Goal: Task Accomplishment & Management: Use online tool/utility

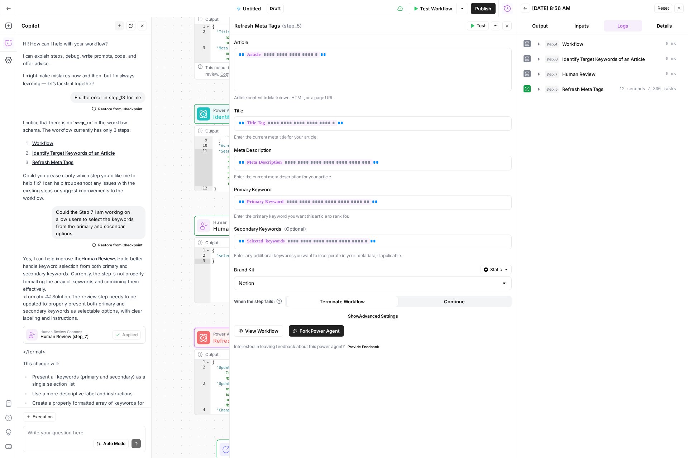
scroll to position [287, 0]
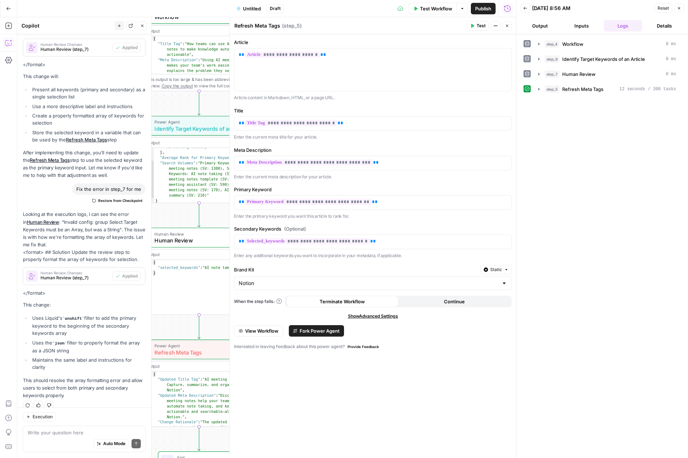
type textarea "*"
click at [169, 299] on div "{ "selected_keywords" : "AI note taking" }" at bounding box center [206, 293] width 111 height 66
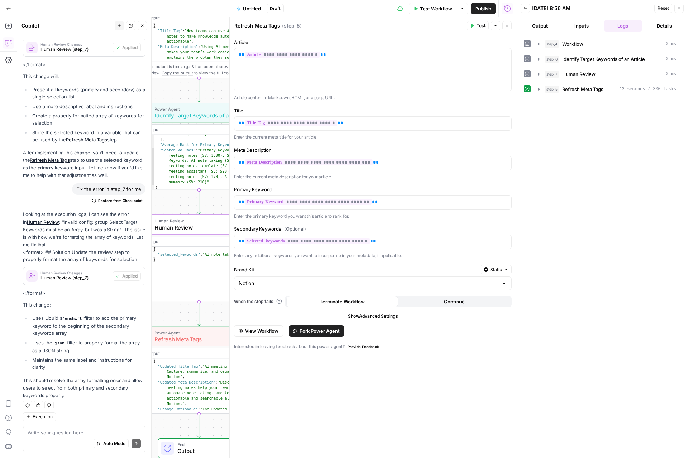
click at [507, 24] on icon "button" at bounding box center [507, 26] width 4 height 4
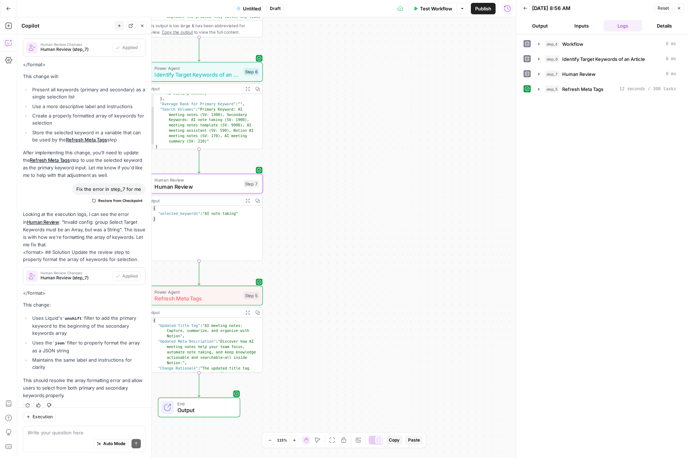
click at [217, 299] on span "Refresh Meta Tags" at bounding box center [197, 298] width 86 height 8
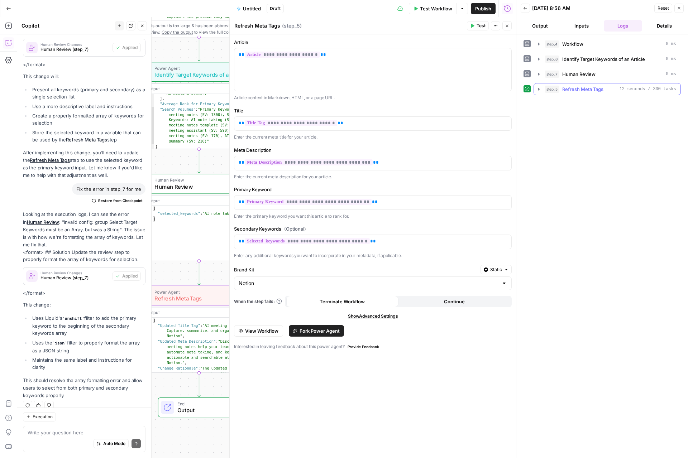
click at [540, 88] on icon "button" at bounding box center [539, 89] width 6 height 6
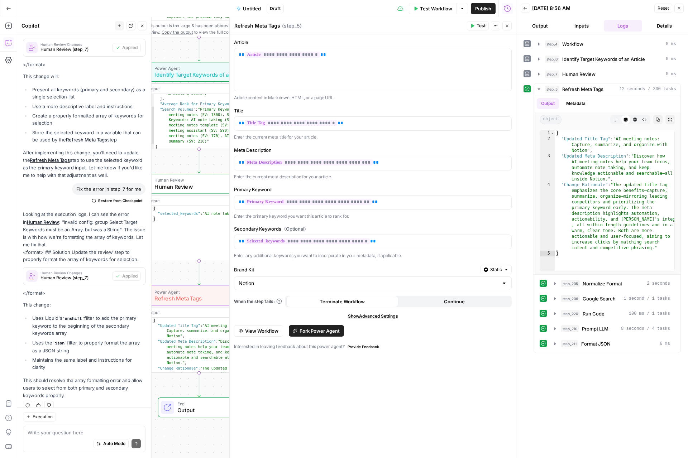
click at [508, 25] on icon "button" at bounding box center [507, 26] width 4 height 4
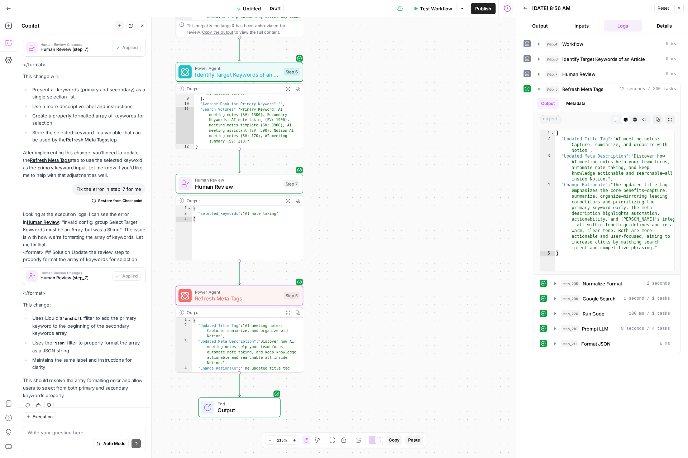
click at [187, 298] on icon at bounding box center [185, 295] width 8 height 8
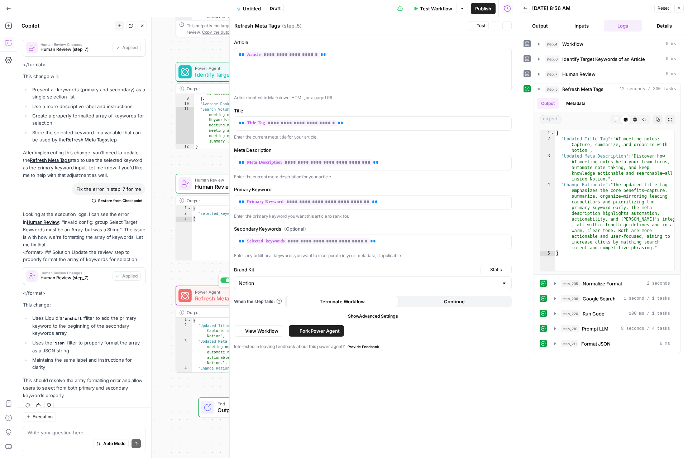
click at [409, 251] on div "**********" at bounding box center [373, 242] width 278 height 34
click at [508, 25] on icon "button" at bounding box center [507, 26] width 4 height 4
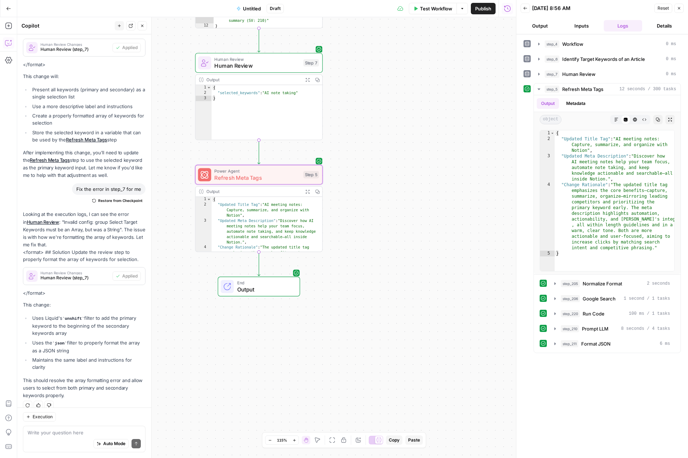
click at [266, 265] on div "Workflow Set Inputs Inputs Workflow Workflow Step 4 Output Expand Output Copy 1…" at bounding box center [266, 237] width 498 height 441
click at [143, 26] on icon "button" at bounding box center [142, 26] width 4 height 4
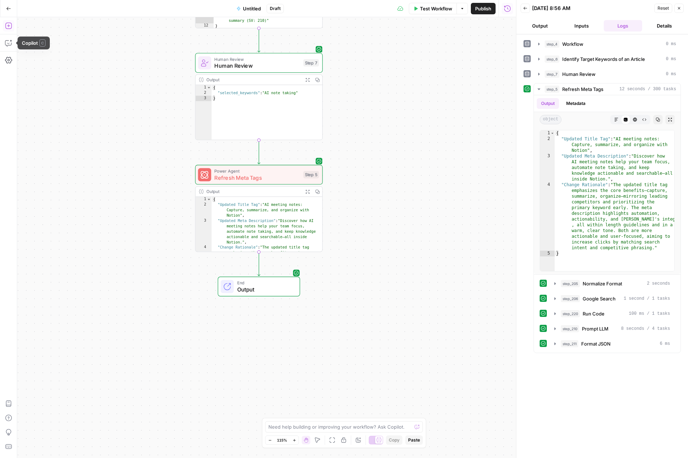
click at [8, 31] on button "Add Steps" at bounding box center [8, 25] width 11 height 11
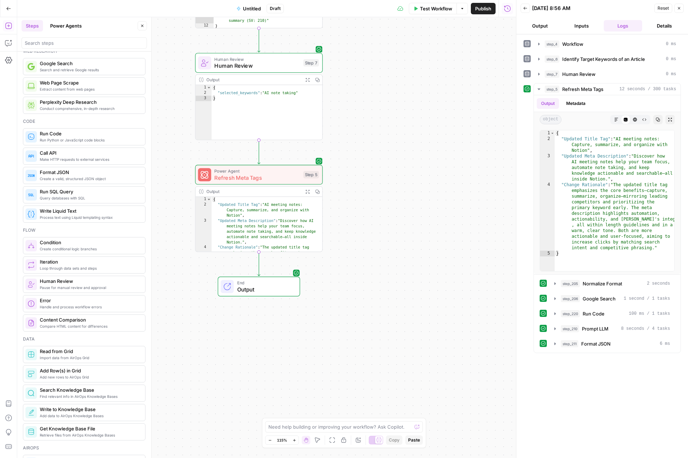
scroll to position [0, 0]
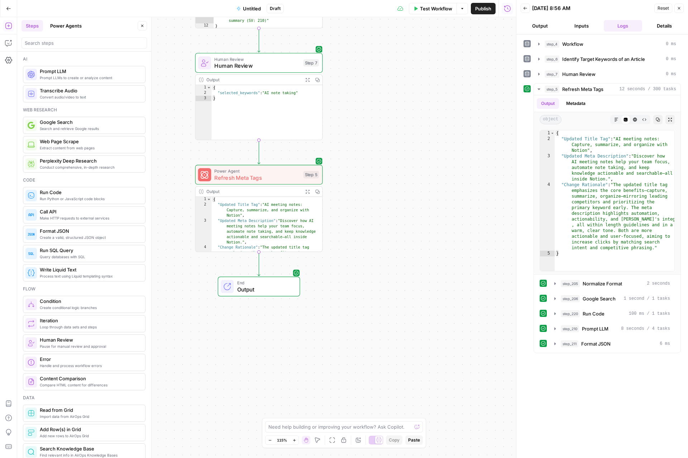
click at [72, 26] on button "Power Agents" at bounding box center [66, 25] width 40 height 11
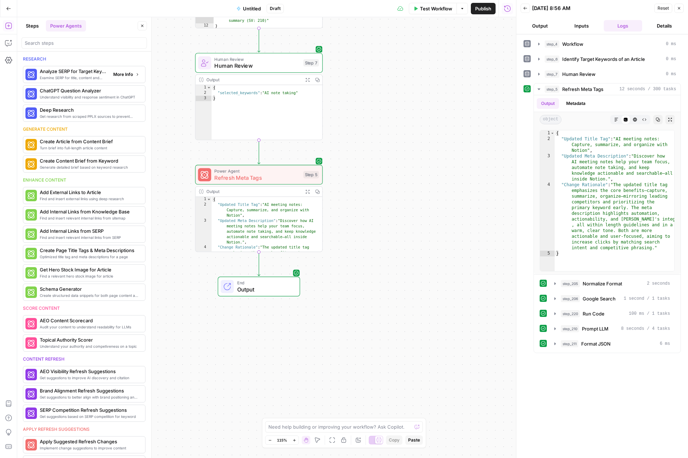
click at [127, 77] on span "More Info" at bounding box center [123, 74] width 20 height 6
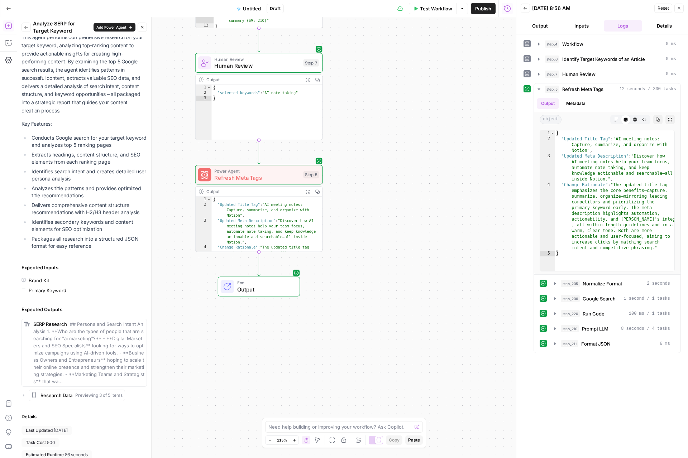
scroll to position [50, 0]
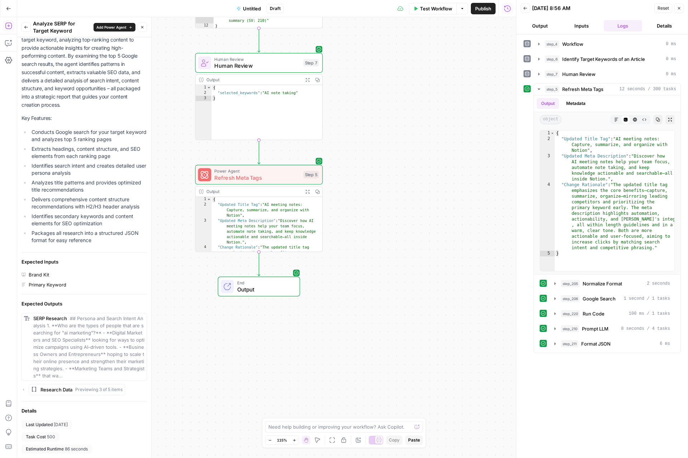
click at [25, 30] on button "Back" at bounding box center [25, 27] width 9 height 9
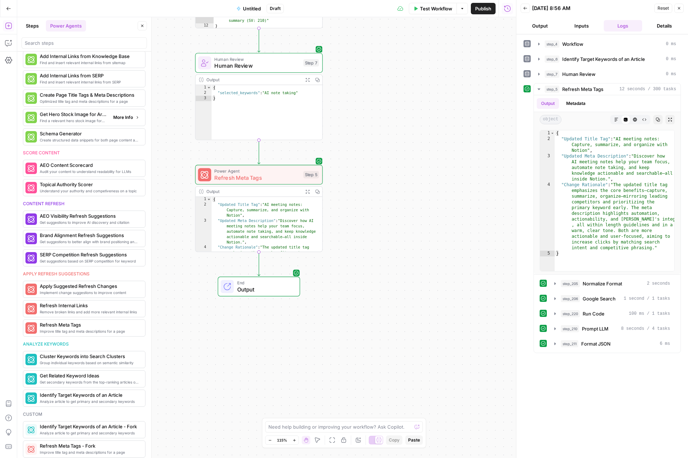
scroll to position [157, 0]
click at [124, 259] on span "More Info" at bounding box center [123, 256] width 20 height 6
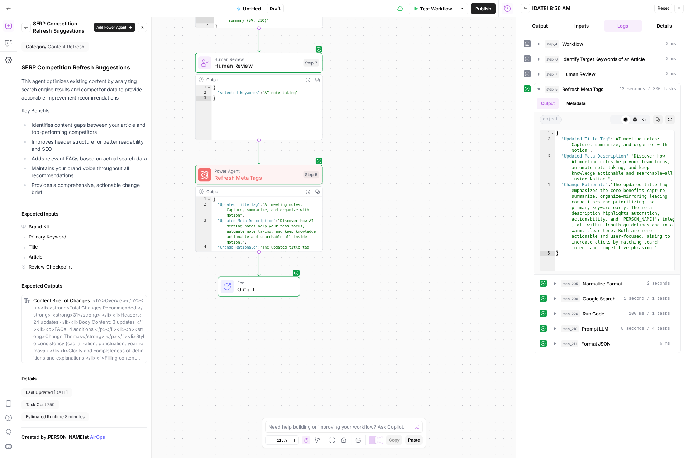
click at [119, 25] on span "Add Power Agent" at bounding box center [111, 27] width 30 height 6
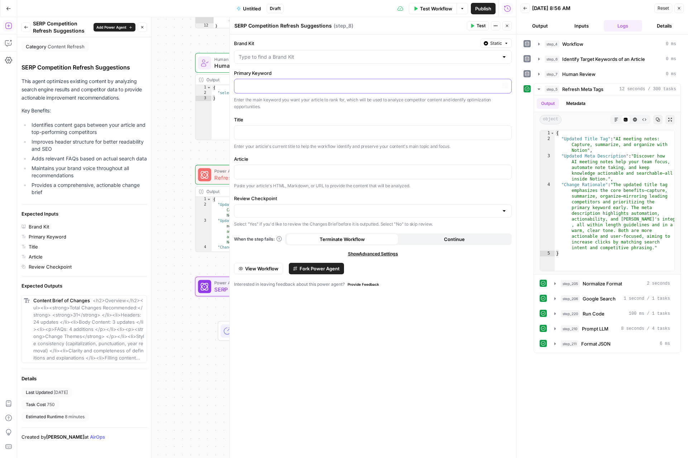
click at [279, 89] on p at bounding box center [372, 85] width 268 height 7
click at [504, 84] on icon "button" at bounding box center [505, 86] width 4 height 4
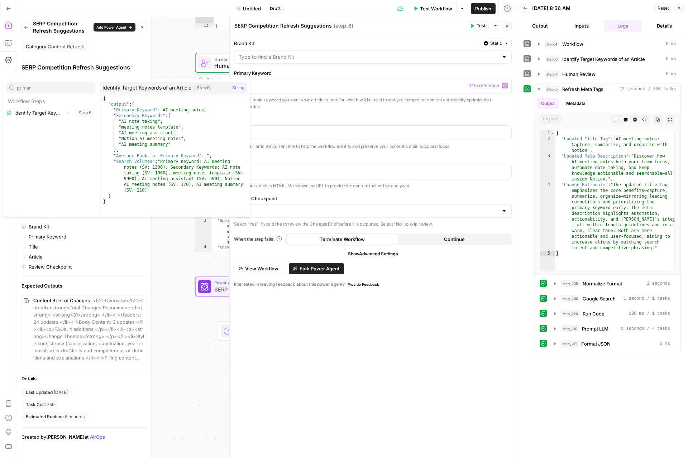
type input "primar"
click at [67, 113] on icon "button" at bounding box center [68, 113] width 4 height 4
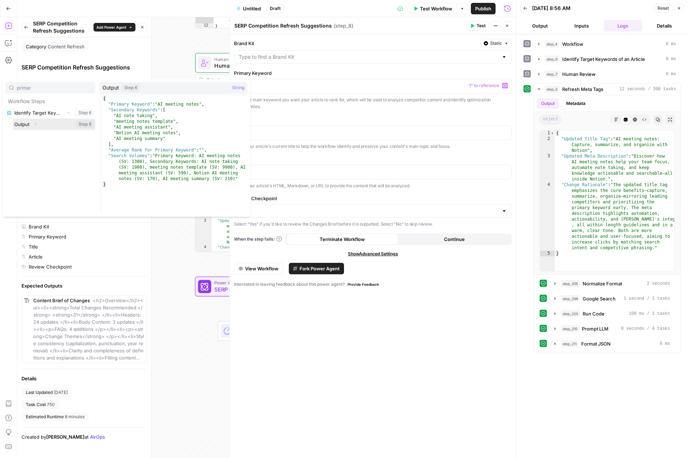
click at [35, 125] on icon "button" at bounding box center [35, 124] width 4 height 4
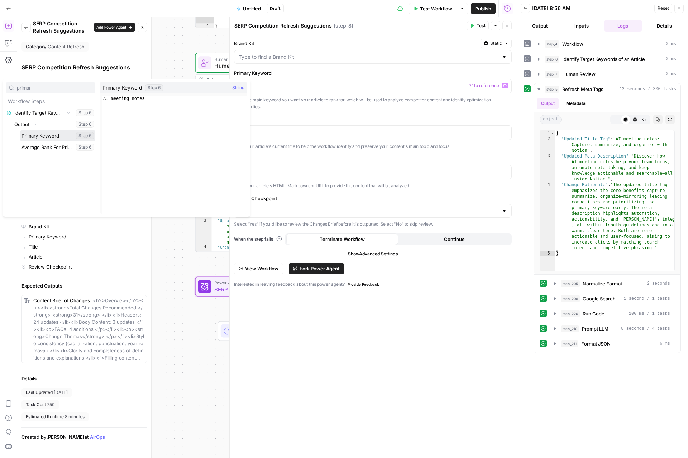
click at [52, 139] on button "Select variable Primary Keyword" at bounding box center [57, 135] width 75 height 11
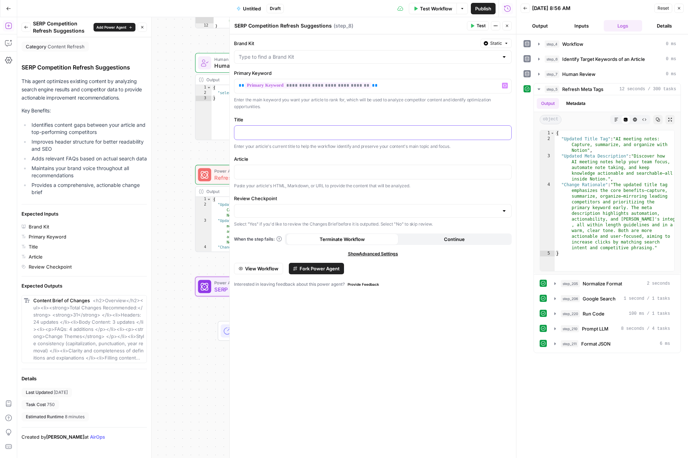
click at [276, 136] on div at bounding box center [372, 133] width 277 height 14
click at [503, 132] on icon "button" at bounding box center [505, 132] width 4 height 4
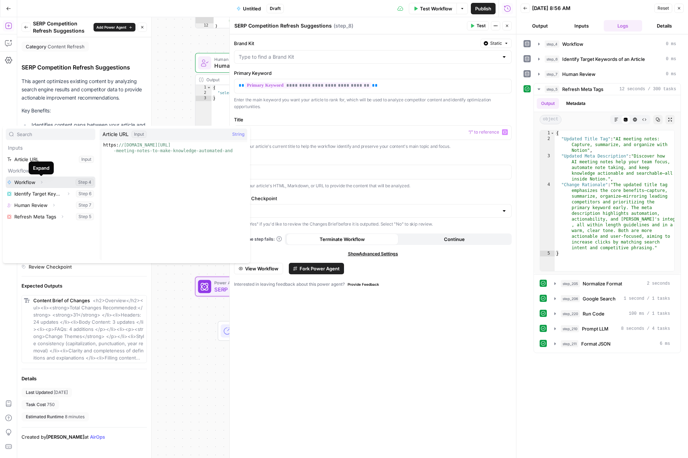
click at [40, 183] on icon "button" at bounding box center [41, 182] width 4 height 4
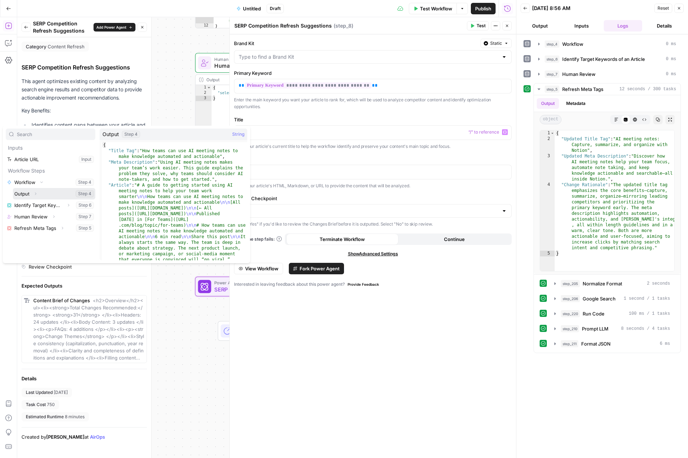
click at [36, 195] on icon "button" at bounding box center [35, 194] width 4 height 4
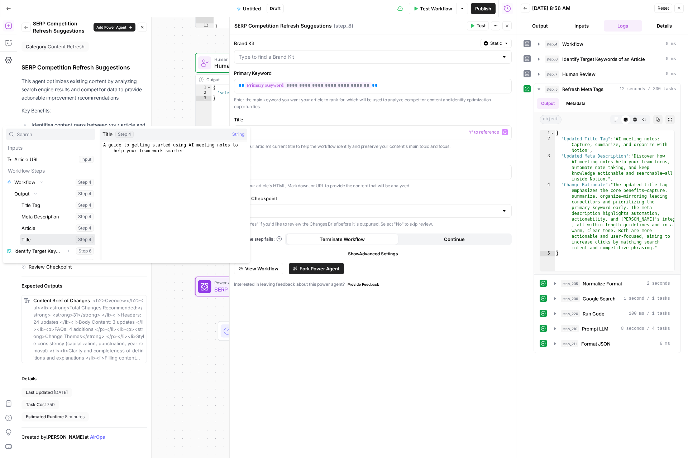
click at [38, 241] on button "Select variable Title" at bounding box center [57, 239] width 75 height 11
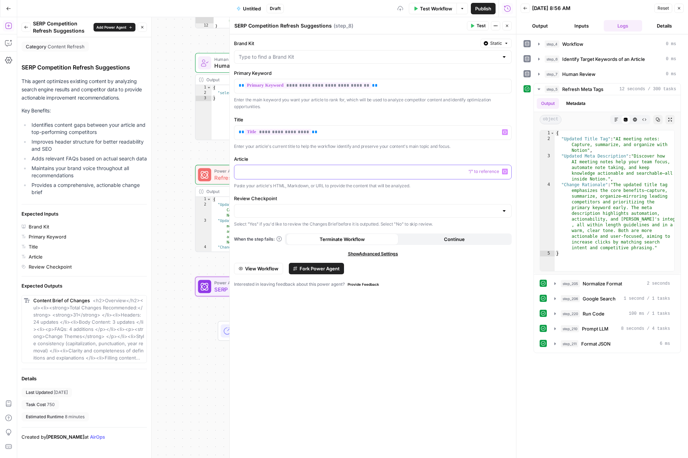
click at [275, 173] on p at bounding box center [372, 171] width 268 height 7
click at [506, 170] on icon "button" at bounding box center [505, 171] width 4 height 3
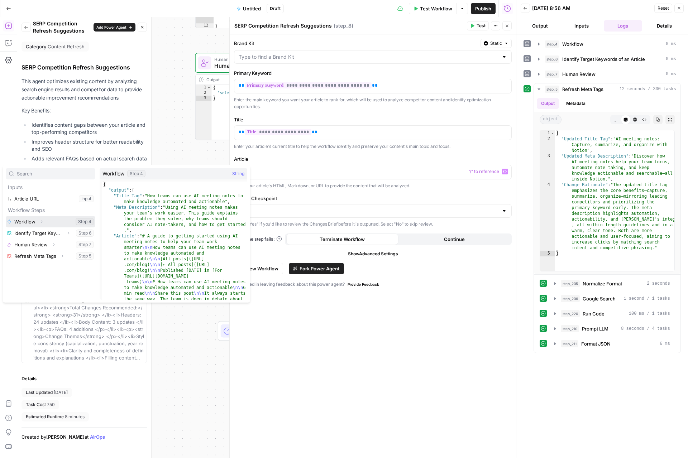
click at [42, 221] on icon "button" at bounding box center [41, 222] width 1 height 3
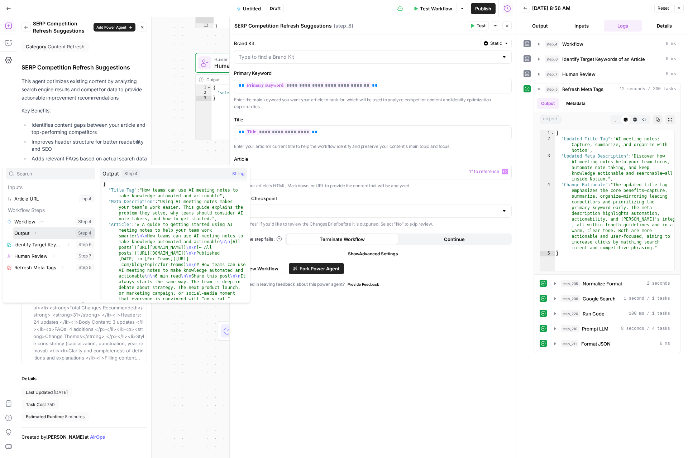
click at [36, 233] on icon "button" at bounding box center [35, 233] width 1 height 3
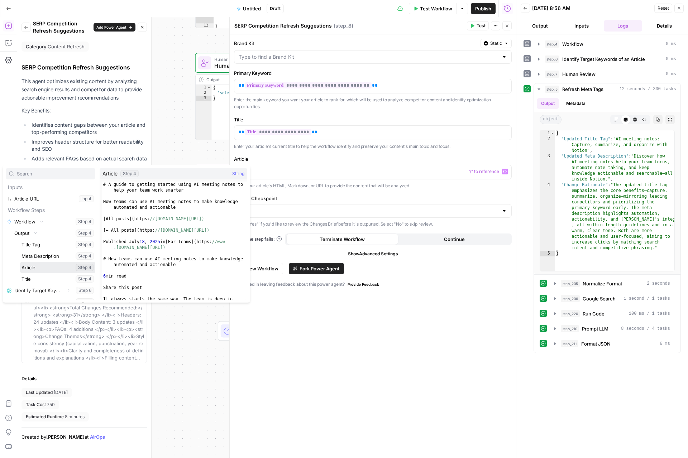
click at [38, 270] on button "Select variable Article" at bounding box center [57, 267] width 75 height 11
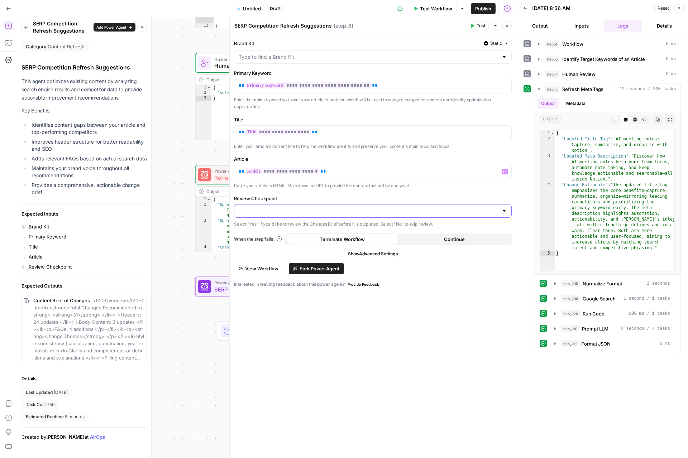
click at [268, 213] on input "Review Checkpoint" at bounding box center [368, 210] width 260 height 7
click at [260, 230] on span "Yes" at bounding box center [371, 229] width 262 height 7
type input "Yes"
click at [481, 25] on span "Test" at bounding box center [480, 26] width 9 height 6
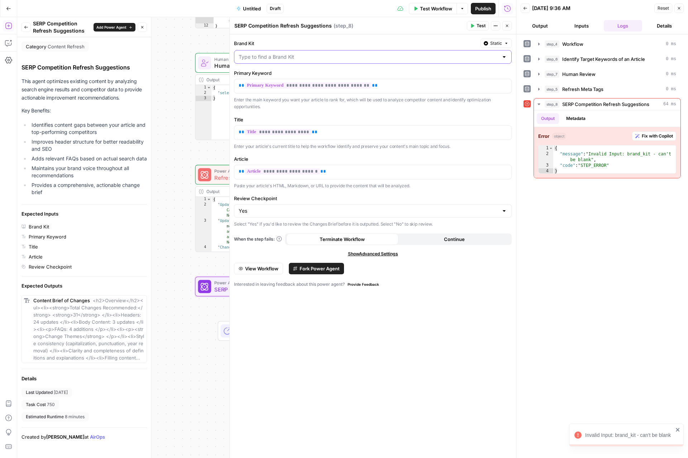
click at [296, 57] on input "Brand Kit" at bounding box center [368, 56] width 260 height 7
click at [260, 79] on div "ID: 11213" at bounding box center [372, 81] width 265 height 6
type input "Notion"
click at [474, 26] on icon "button" at bounding box center [472, 26] width 4 height 4
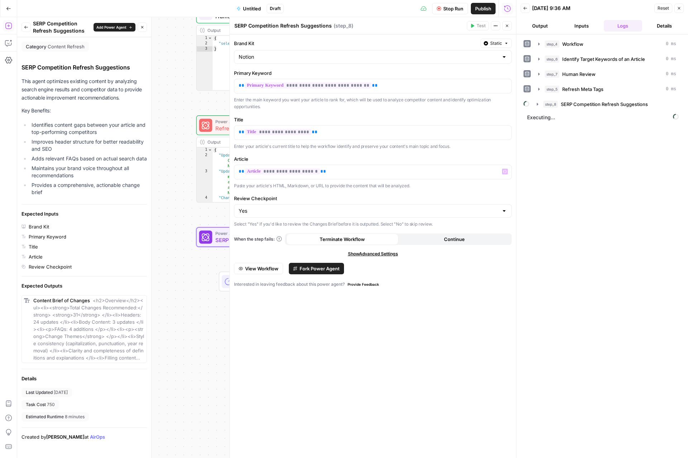
click at [184, 159] on div "Workflow Set Inputs Inputs Workflow Workflow Step 4 Output Expand Output Copy 1…" at bounding box center [266, 237] width 498 height 441
click at [505, 24] on icon "button" at bounding box center [507, 26] width 4 height 4
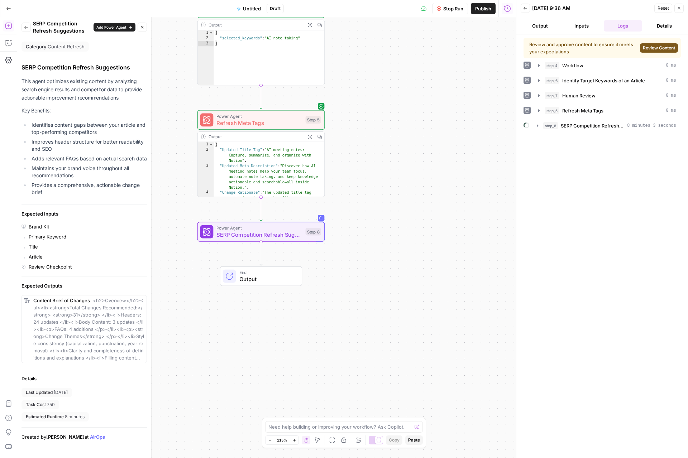
click at [646, 45] on span "Review Content" at bounding box center [658, 48] width 32 height 6
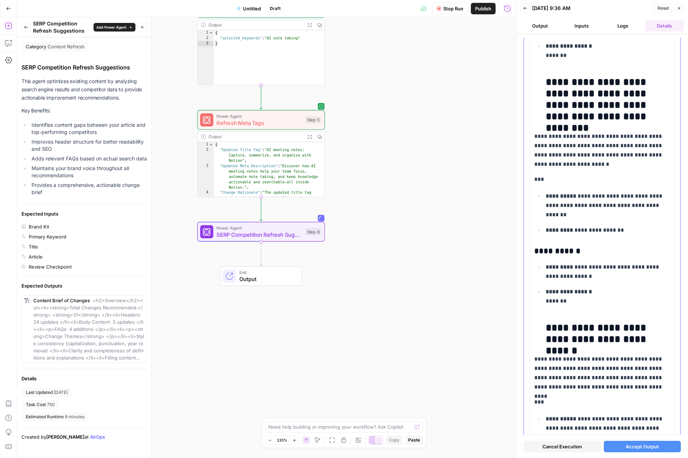
scroll to position [2902, 0]
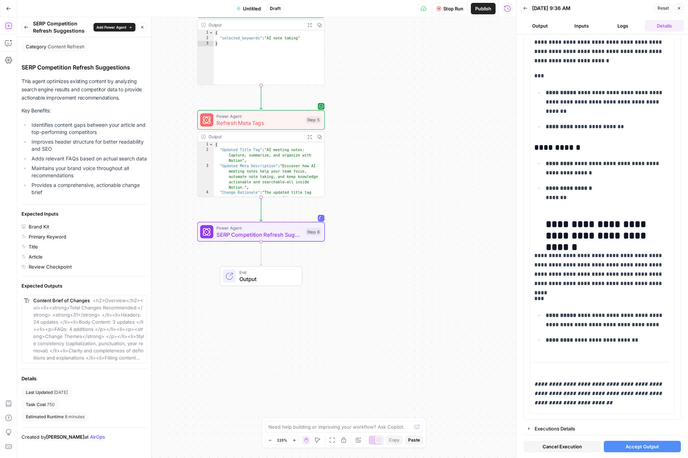
click at [647, 445] on span "Accept Output" at bounding box center [641, 446] width 33 height 7
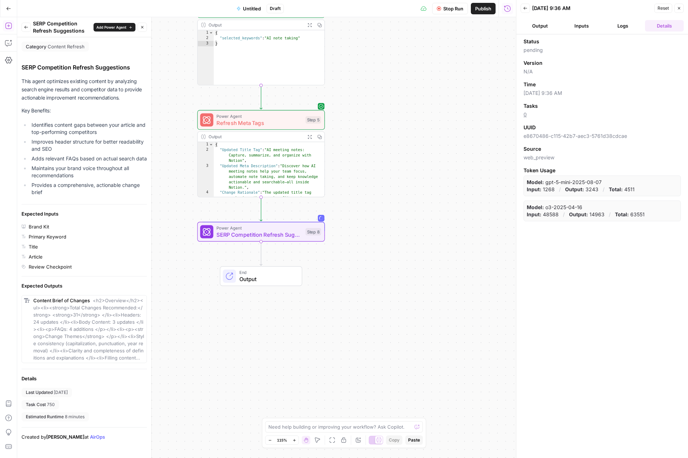
drag, startPoint x: 403, startPoint y: 275, endPoint x: 345, endPoint y: 250, distance: 62.9
click at [392, 267] on div "Workflow Set Inputs Inputs Workflow Workflow Step 4 Output Expand Output Copy 1…" at bounding box center [266, 237] width 498 height 441
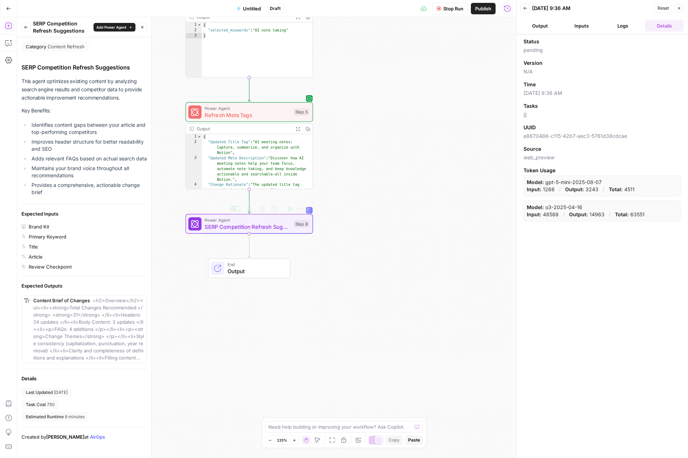
click at [266, 223] on span "SERP Competition Refresh Suggestions" at bounding box center [247, 227] width 86 height 8
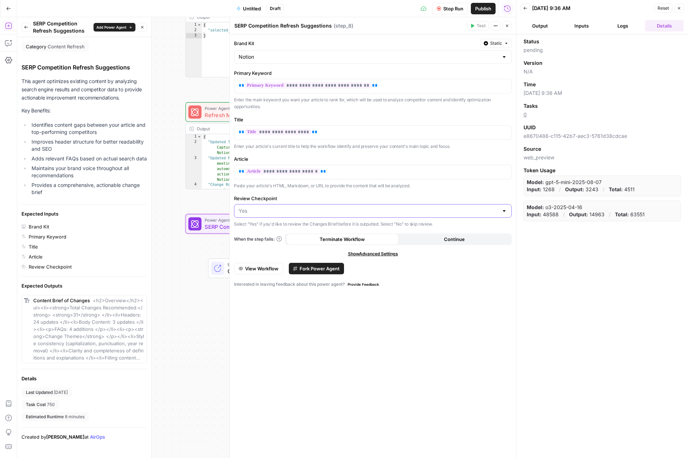
click at [441, 209] on input "Review Checkpoint" at bounding box center [368, 210] width 260 height 7
click at [289, 242] on button "No" at bounding box center [372, 239] width 271 height 10
type input "No"
click at [178, 293] on div "Workflow Set Inputs Inputs Workflow Workflow Step 4 Output Expand Output Copy 1…" at bounding box center [266, 237] width 498 height 441
click at [505, 24] on icon "button" at bounding box center [507, 26] width 4 height 4
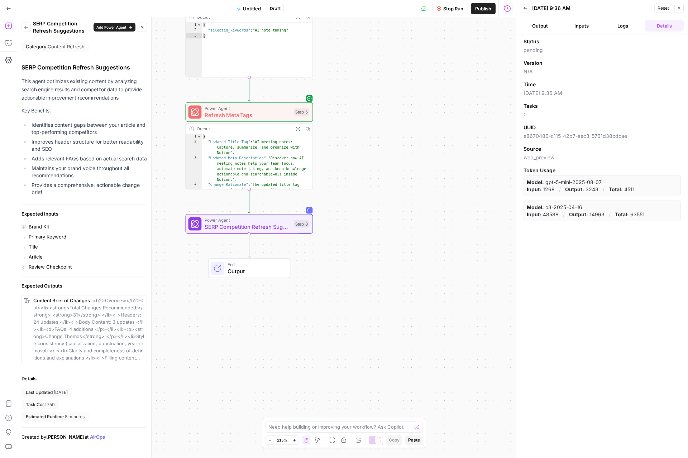
click at [24, 25] on button "Back" at bounding box center [25, 27] width 9 height 9
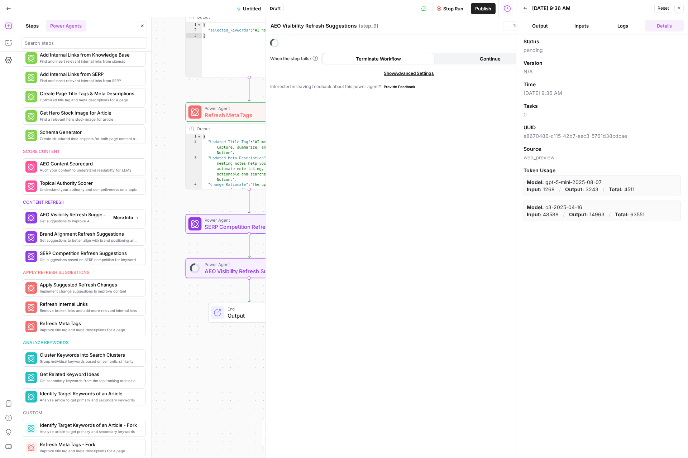
scroll to position [216, 0]
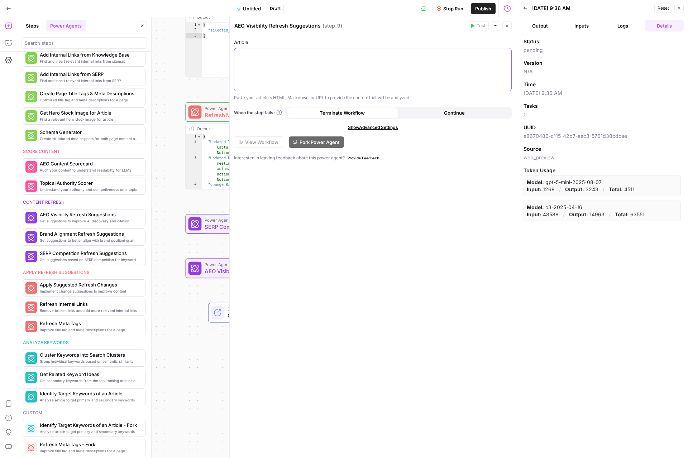
click at [451, 54] on p at bounding box center [372, 54] width 268 height 7
click at [505, 53] on icon "button" at bounding box center [505, 54] width 4 height 3
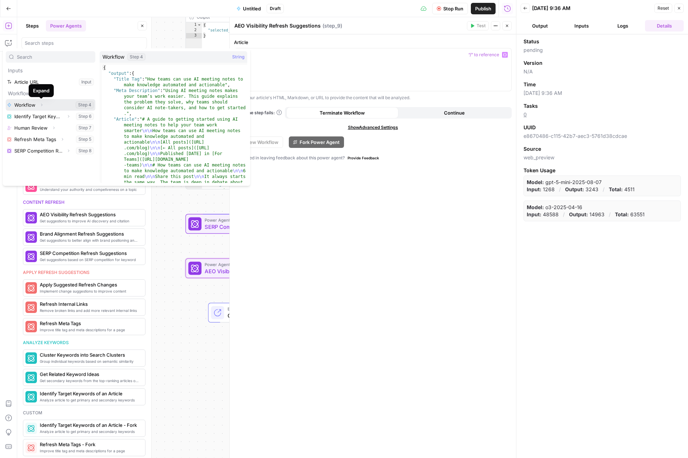
click at [40, 105] on icon "button" at bounding box center [41, 105] width 4 height 4
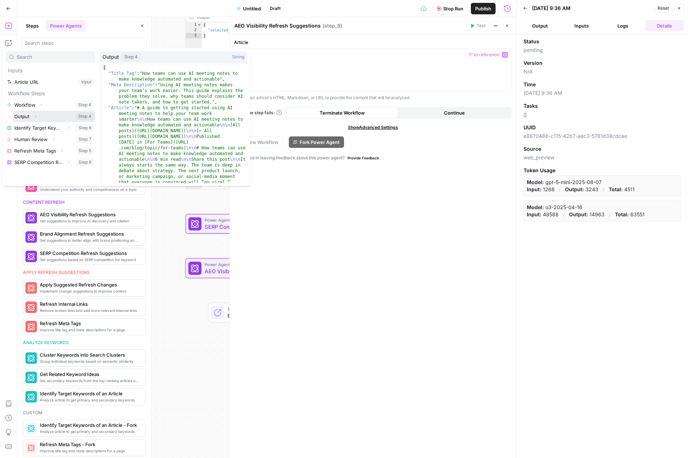
click at [38, 117] on button "Expand" at bounding box center [35, 116] width 9 height 9
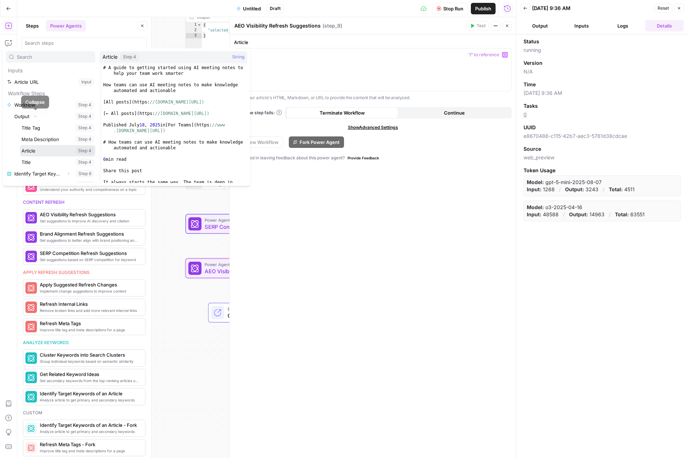
click at [33, 152] on button "Select variable Article" at bounding box center [57, 150] width 75 height 11
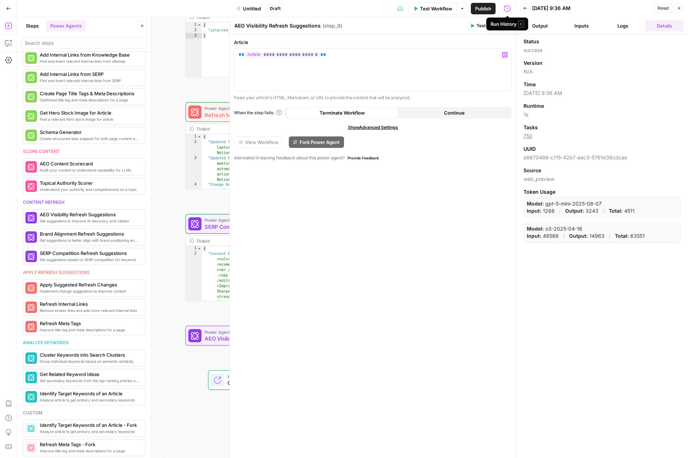
click at [483, 21] on button "Test" at bounding box center [478, 25] width 22 height 9
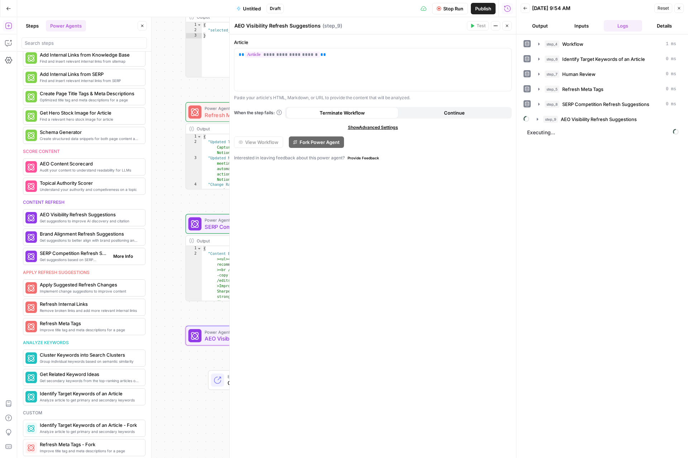
scroll to position [238, 0]
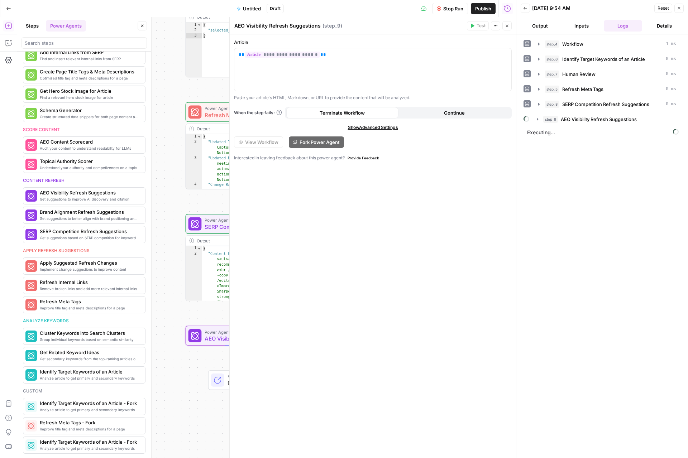
click at [507, 26] on icon "button" at bounding box center [507, 26] width 4 height 4
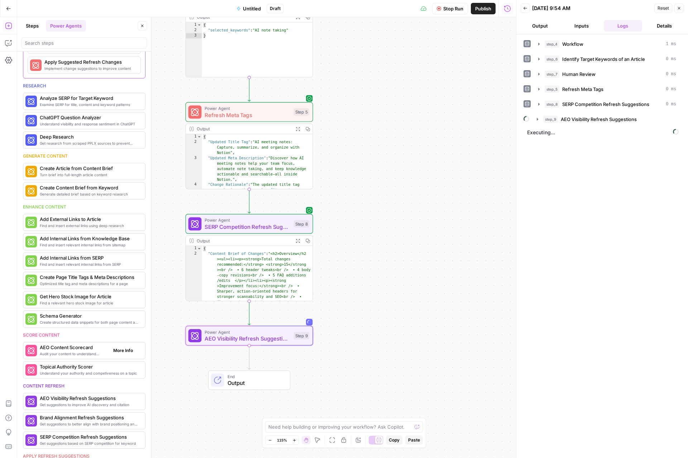
scroll to position [32, 0]
click at [125, 261] on span "More Info" at bounding box center [123, 261] width 20 height 6
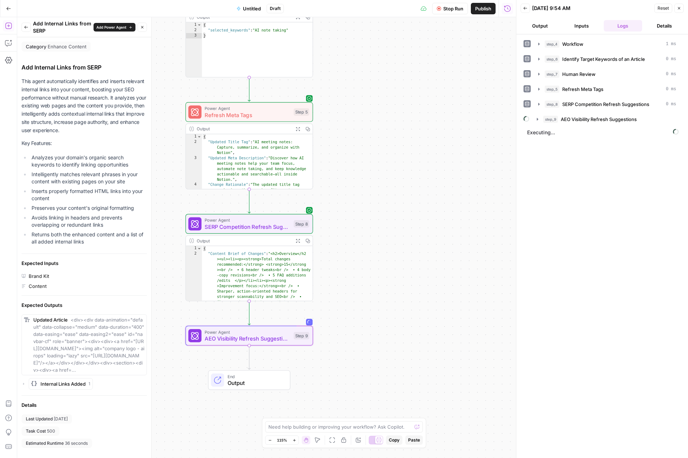
scroll to position [7, 0]
click at [8, 4] on button "Go Back" at bounding box center [8, 8] width 13 height 13
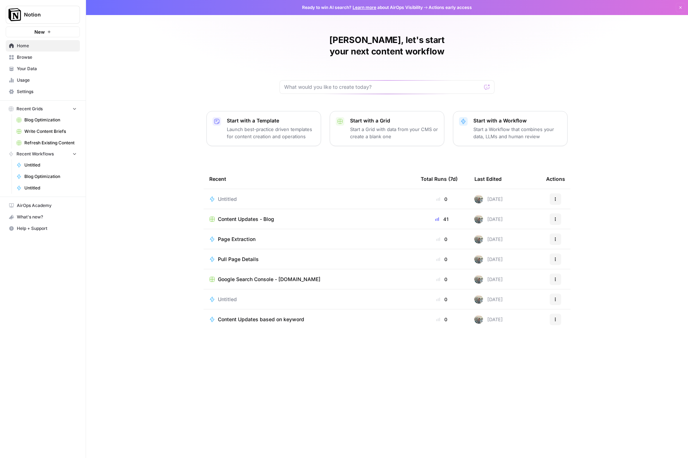
click at [230, 196] on span "Untitled" at bounding box center [227, 199] width 19 height 7
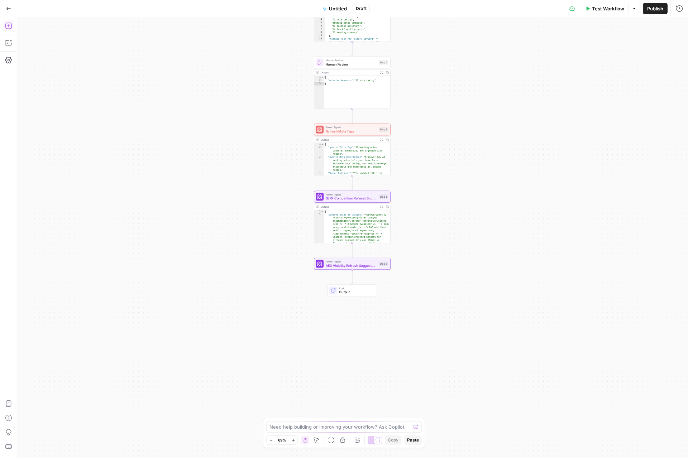
click at [9, 24] on icon "button" at bounding box center [8, 25] width 7 height 7
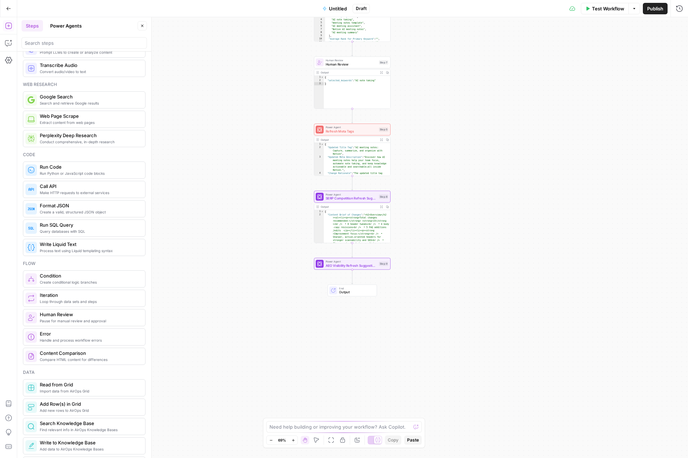
scroll to position [8, 0]
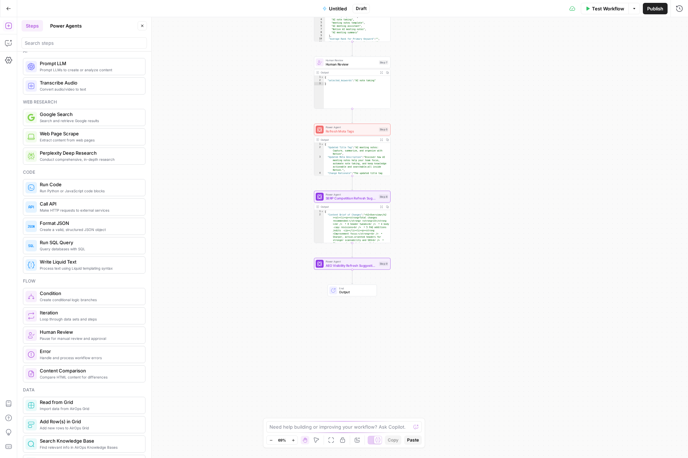
click at [79, 26] on button "Power Agents" at bounding box center [66, 25] width 40 height 11
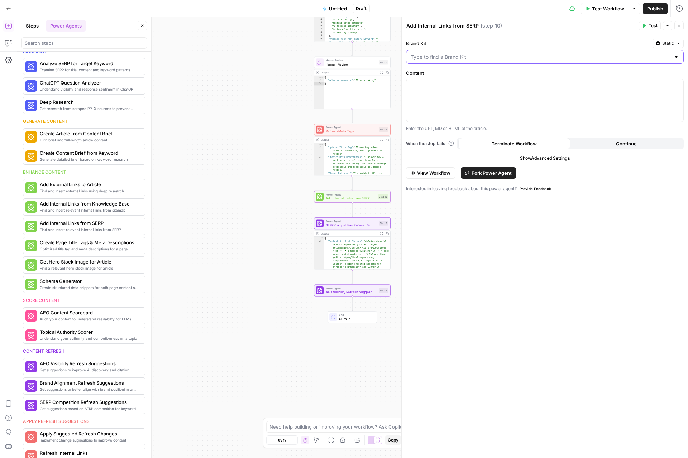
click at [649, 56] on input "Brand Kit" at bounding box center [540, 56] width 260 height 7
click at [425, 83] on div "ID: 11213" at bounding box center [544, 81] width 265 height 6
type input "Notion"
click at [543, 101] on div at bounding box center [544, 100] width 277 height 43
click at [677, 87] on icon "button" at bounding box center [677, 85] width 4 height 3
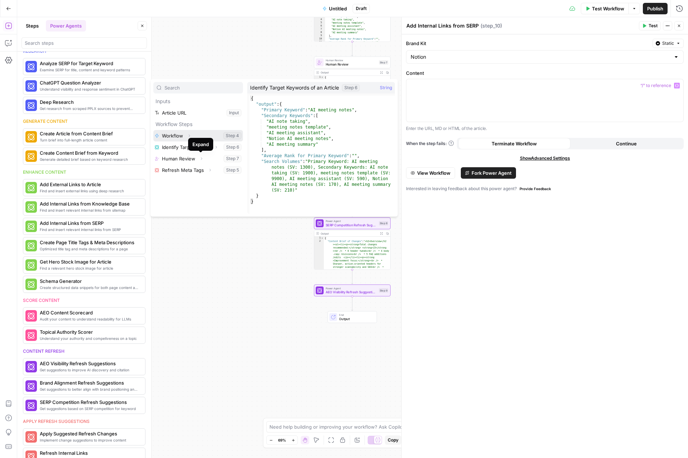
click at [189, 135] on icon "button" at bounding box center [189, 136] width 1 height 3
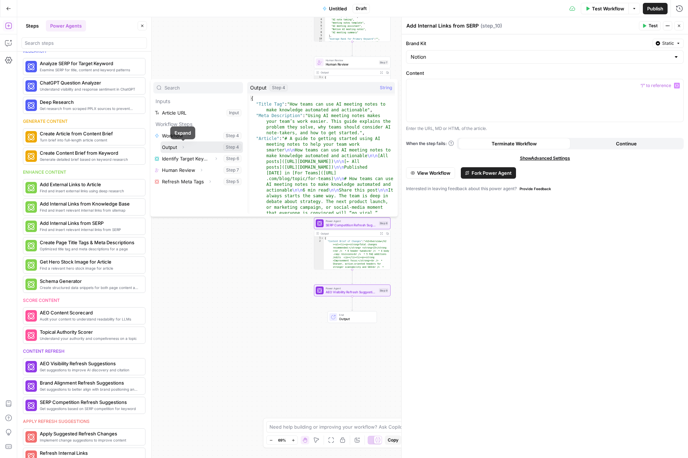
click at [183, 146] on icon "button" at bounding box center [183, 147] width 4 height 4
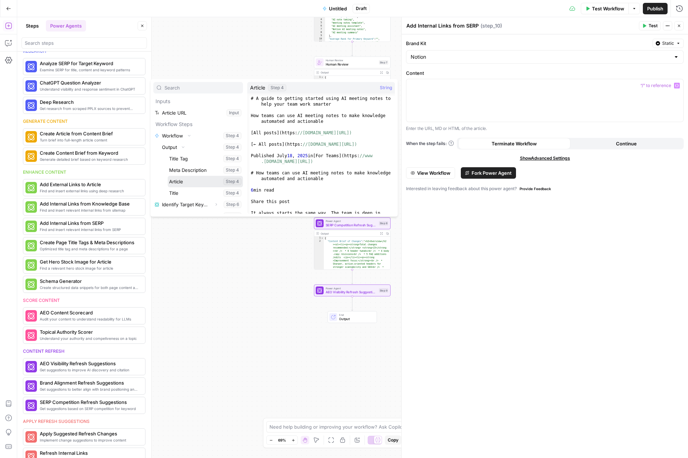
click at [186, 180] on button "Select variable Article" at bounding box center [205, 181] width 75 height 11
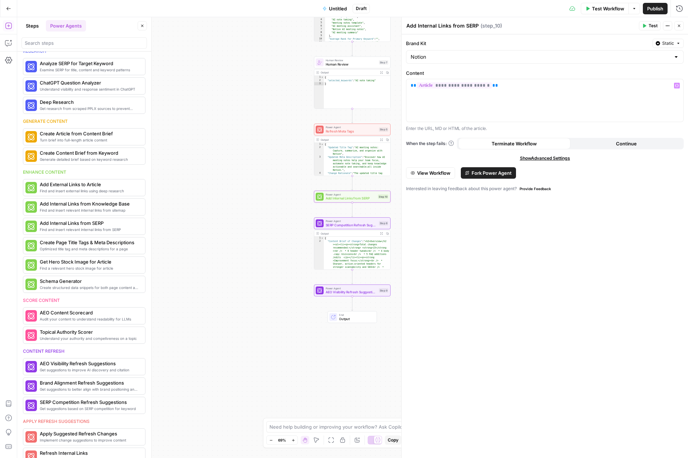
click at [679, 25] on icon "button" at bounding box center [678, 26] width 4 height 4
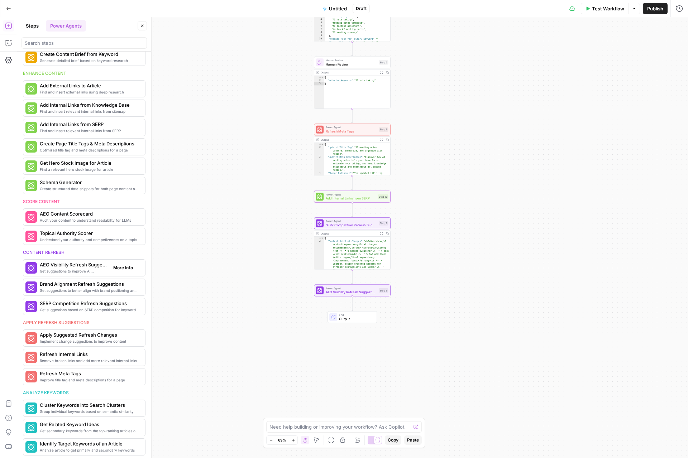
scroll to position [179, 0]
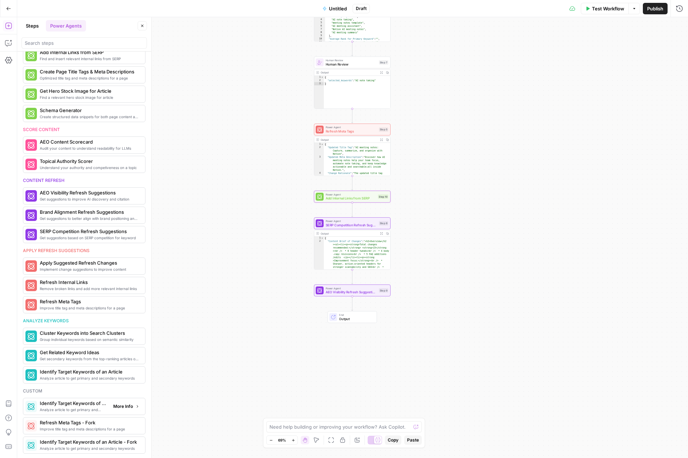
click at [69, 403] on span "Identify Target Keywords of an Article - Fork" at bounding box center [74, 403] width 68 height 7
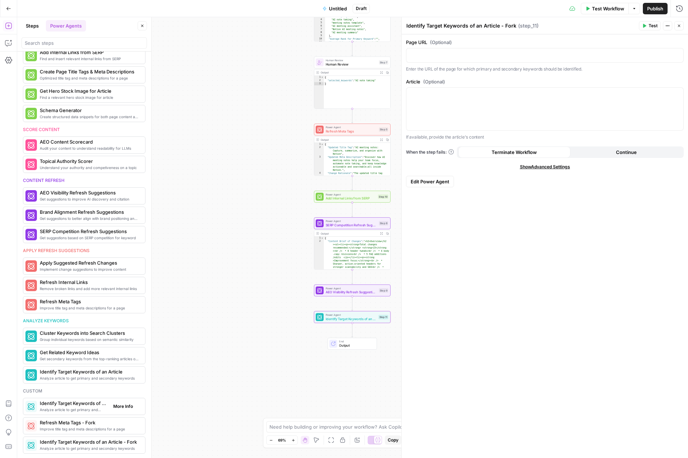
click at [128, 406] on span "More Info" at bounding box center [123, 406] width 20 height 6
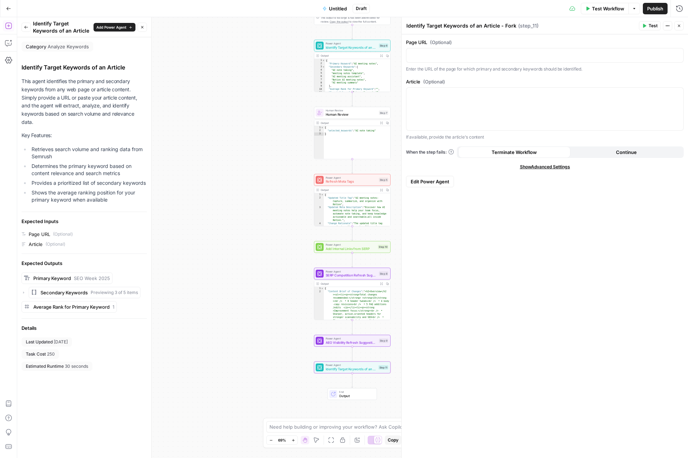
click at [357, 365] on span "Power Agent" at bounding box center [351, 365] width 51 height 4
click at [351, 360] on icon "button" at bounding box center [351, 358] width 4 height 4
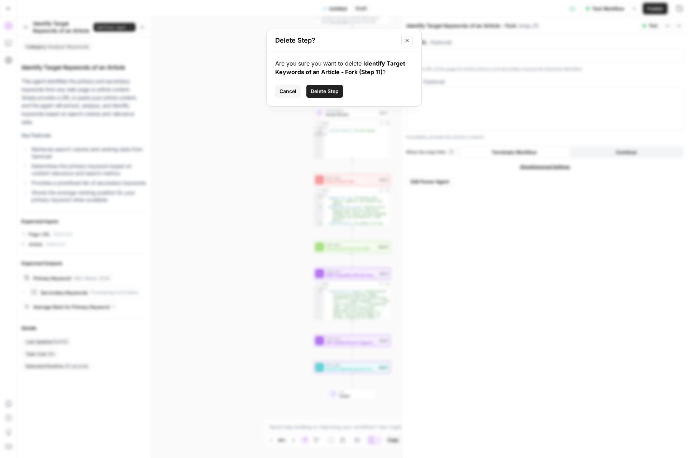
click at [328, 90] on span "Delete Step" at bounding box center [324, 91] width 28 height 7
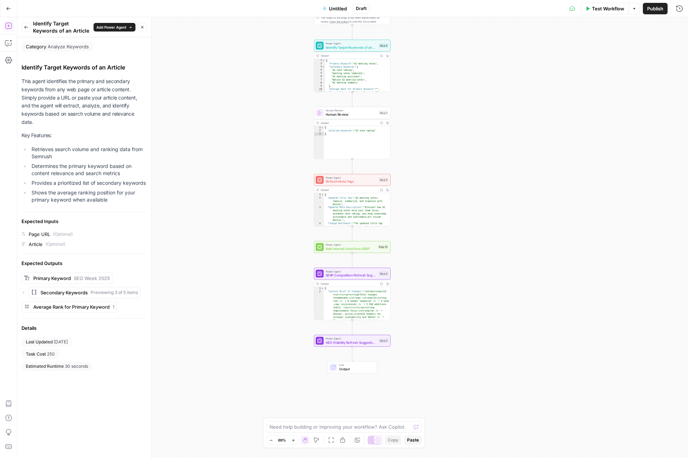
click at [583, 214] on div "Workflow Set Inputs Inputs Workflow Workflow Step 4 Output Expand Output Copy 1…" at bounding box center [352, 237] width 670 height 441
click at [587, 260] on div "Workflow Set Inputs Inputs Workflow Workflow Step 4 Output Expand Output Copy 1…" at bounding box center [352, 237] width 670 height 441
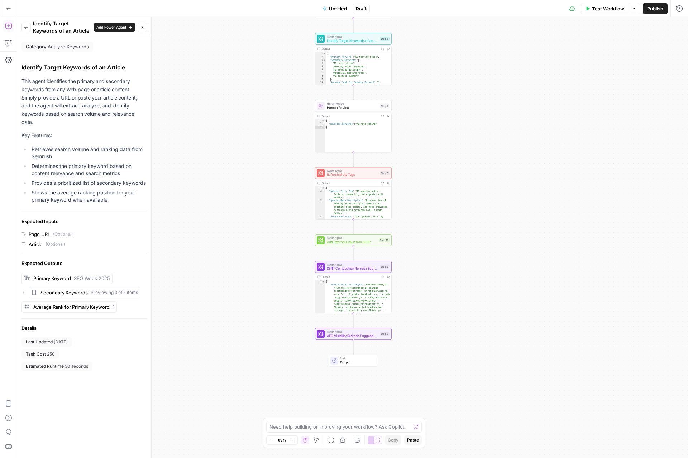
click at [25, 25] on button "Back" at bounding box center [25, 27] width 9 height 9
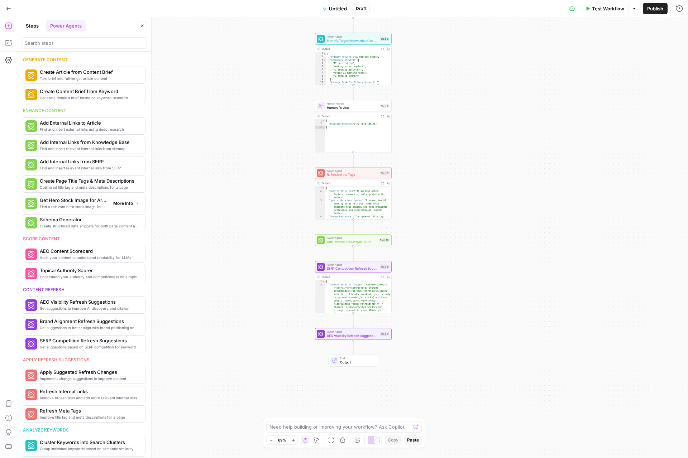
scroll to position [0, 0]
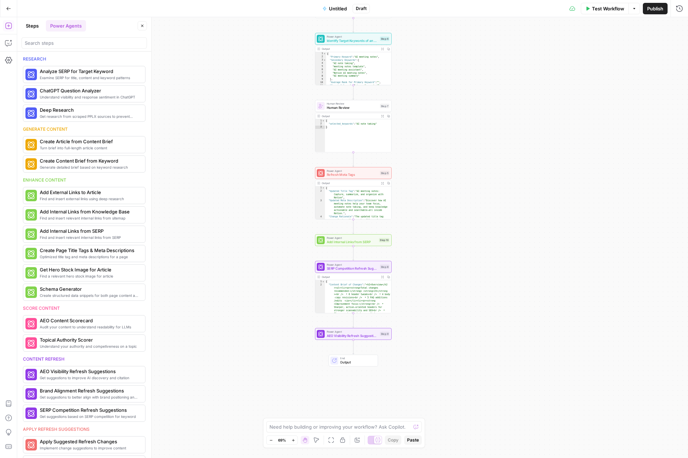
click at [334, 6] on span "Untitled" at bounding box center [338, 8] width 18 height 7
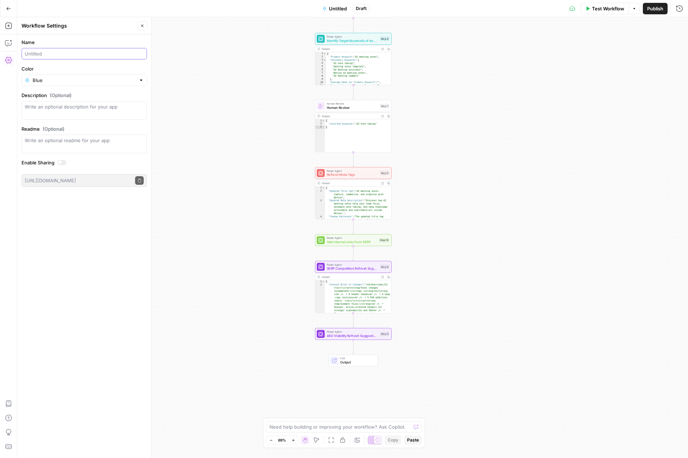
click at [50, 52] on input "Name" at bounding box center [84, 53] width 119 height 7
type input "B"
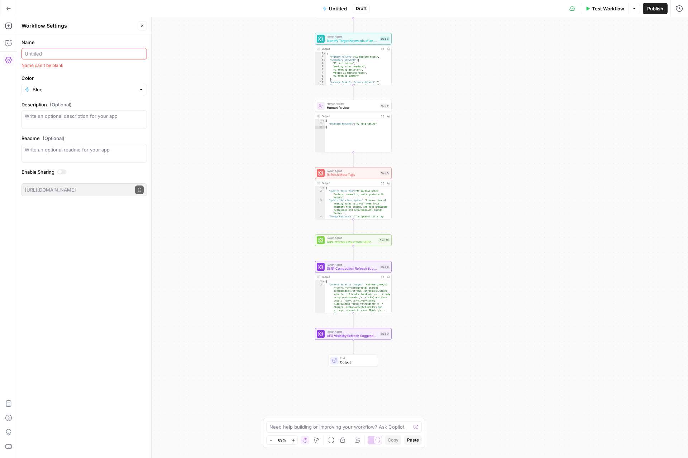
type input "{"
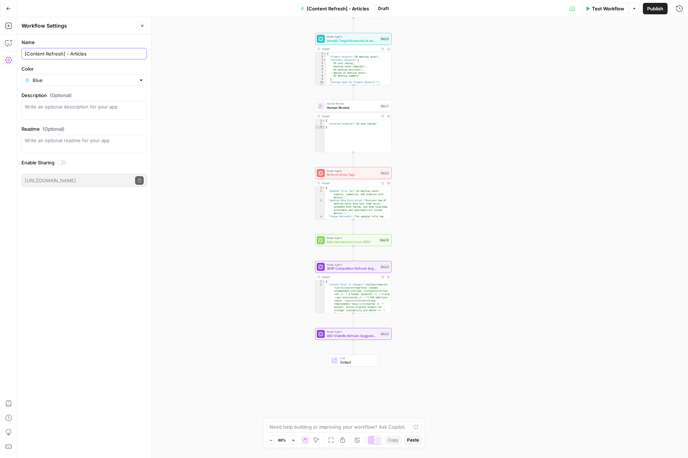
type input "[Content Refresh] - Articles"
click at [63, 111] on textarea "Description (Optional)" at bounding box center [84, 110] width 119 height 14
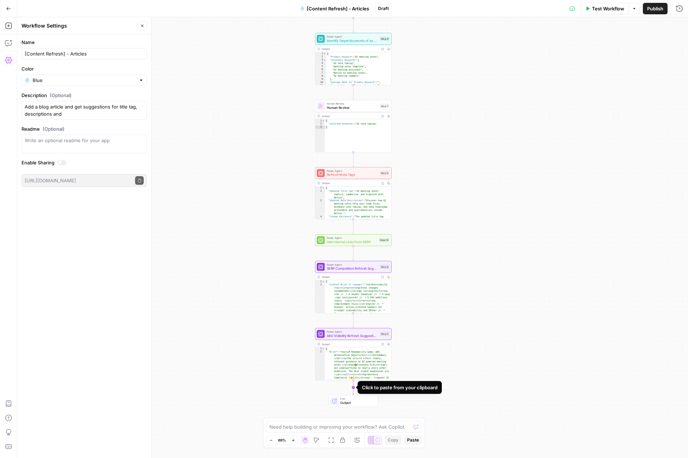
click at [353, 387] on icon "Edge from step_9 to end" at bounding box center [352, 387] width 1 height 14
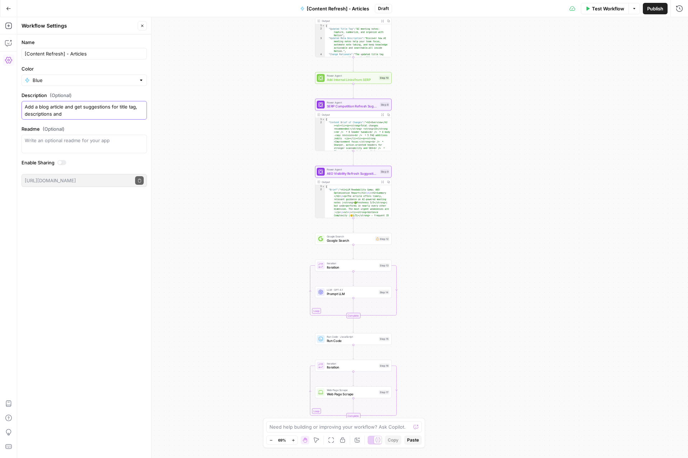
type textarea "Add a blog article and get suggestions for title tag, descriptions and"
drag, startPoint x: 457, startPoint y: 269, endPoint x: 447, endPoint y: 250, distance: 21.8
click at [457, 267] on div "Workflow Set Inputs Inputs Workflow Workflow Step 4 Output Expand Output Copy 1…" at bounding box center [352, 237] width 670 height 441
drag, startPoint x: 448, startPoint y: 231, endPoint x: 395, endPoint y: 404, distance: 181.0
click at [446, 233] on div "Workflow Set Inputs Inputs Workflow Workflow Step 4 Output Expand Output Copy 1…" at bounding box center [352, 237] width 670 height 441
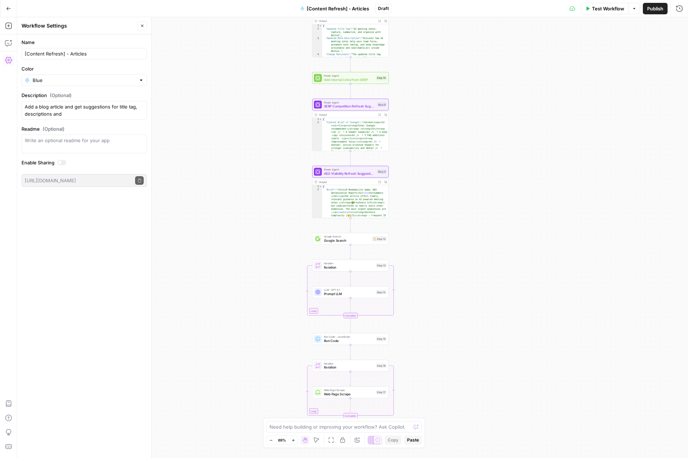
click at [317, 438] on icon "button" at bounding box center [316, 440] width 6 height 6
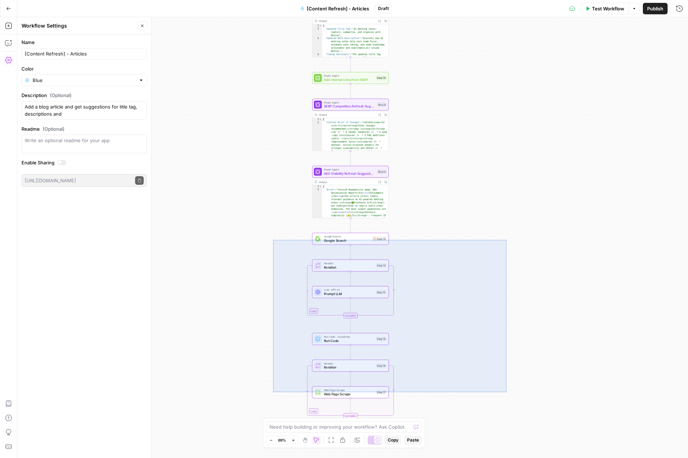
drag, startPoint x: 298, startPoint y: 248, endPoint x: 498, endPoint y: 392, distance: 246.9
click at [505, 392] on div "Workflow Set Inputs Inputs Workflow Workflow Step 4 Output Expand Output Copy 1…" at bounding box center [352, 237] width 670 height 441
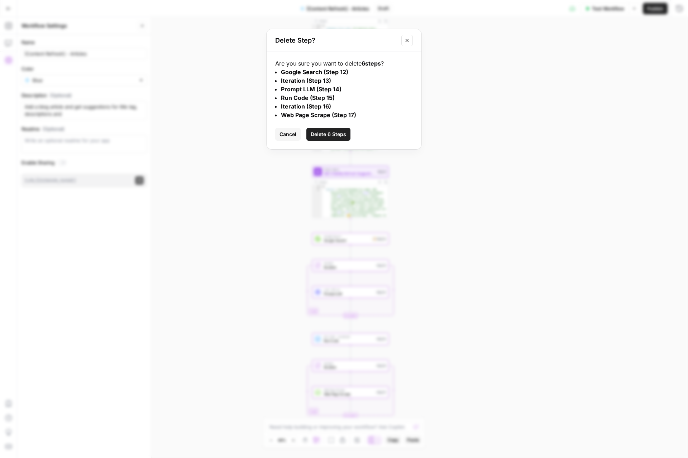
drag, startPoint x: 351, startPoint y: 136, endPoint x: 346, endPoint y: 135, distance: 5.1
click at [350, 137] on div "Cancel Delete 6 Steps" at bounding box center [344, 134] width 138 height 13
click at [336, 132] on span "Delete 6 Steps" at bounding box center [327, 134] width 35 height 7
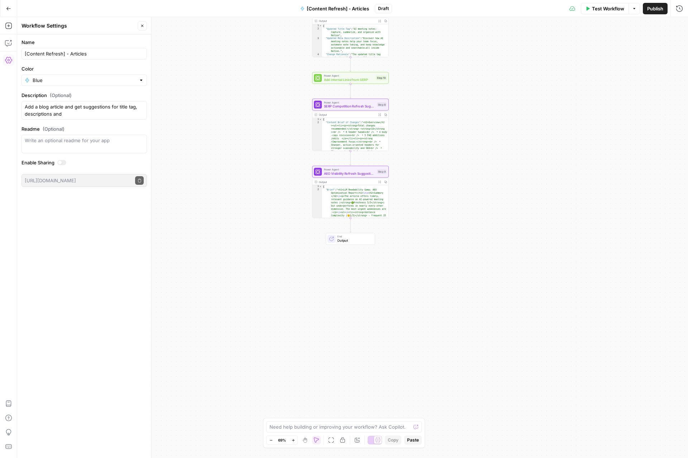
click at [348, 236] on span "End" at bounding box center [354, 237] width 34 height 4
click at [5, 25] on icon "button" at bounding box center [8, 26] width 6 height 6
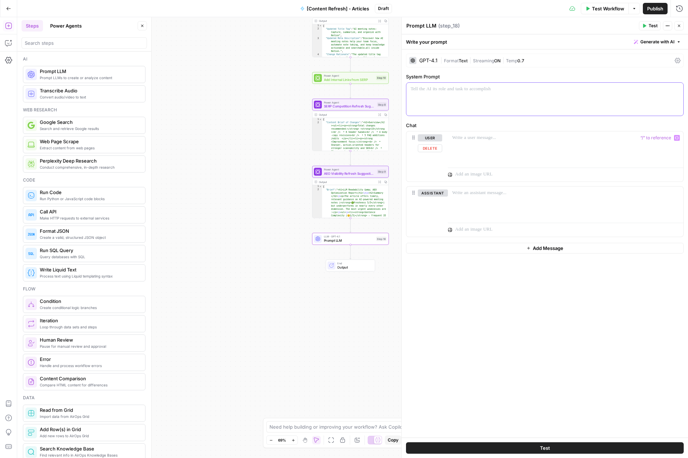
click at [478, 102] on div at bounding box center [544, 99] width 277 height 33
click at [677, 90] on icon "button" at bounding box center [677, 89] width 4 height 4
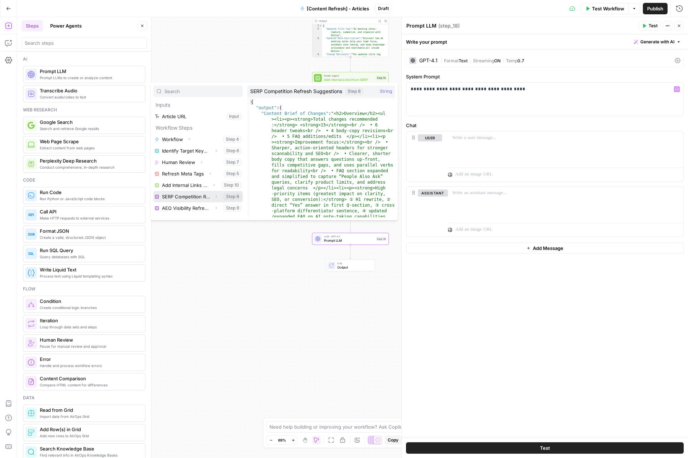
click at [210, 197] on button "Select variable SERP Competition Refresh Suggestions" at bounding box center [198, 196] width 90 height 11
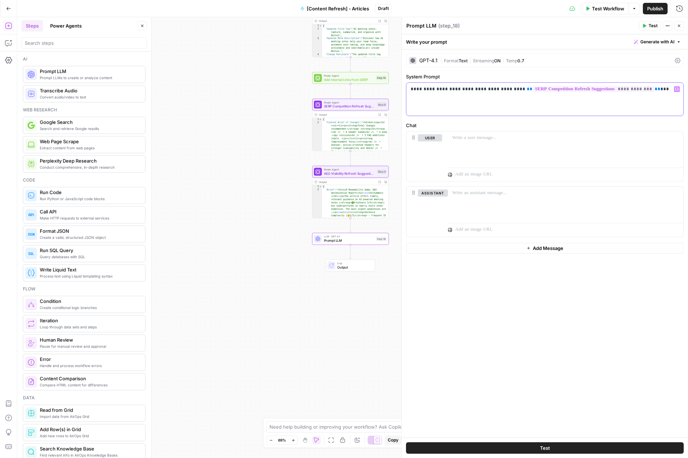
click at [677, 91] on button "Variables Menu" at bounding box center [677, 89] width 6 height 6
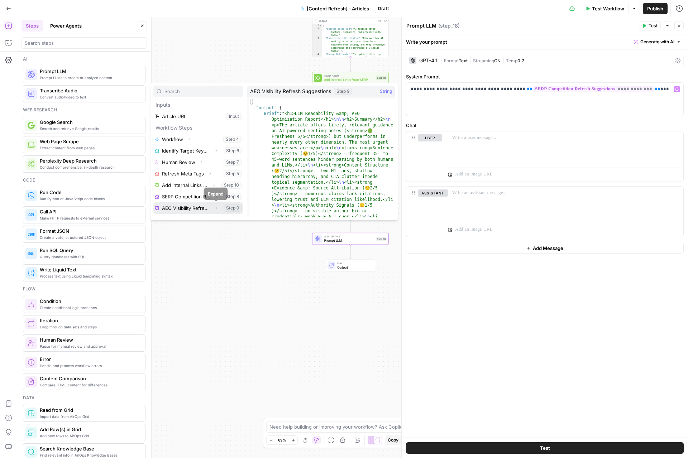
click at [216, 208] on icon "button" at bounding box center [216, 208] width 4 height 4
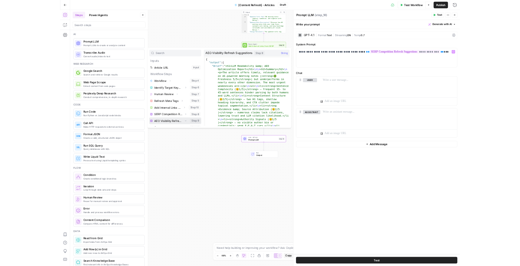
scroll to position [8, 0]
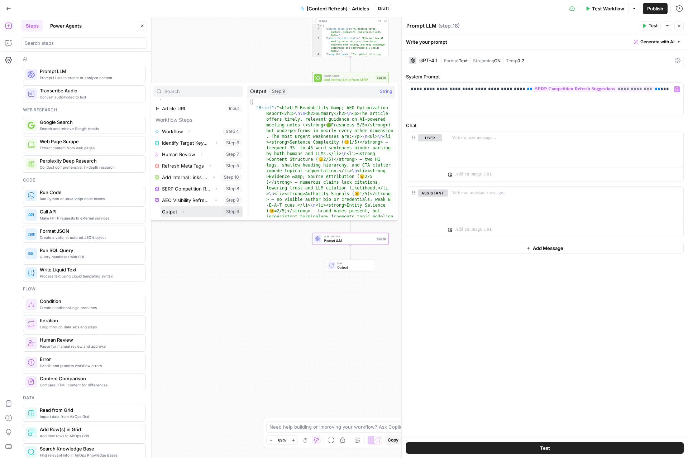
click at [193, 212] on button "Select variable Output" at bounding box center [201, 211] width 82 height 11
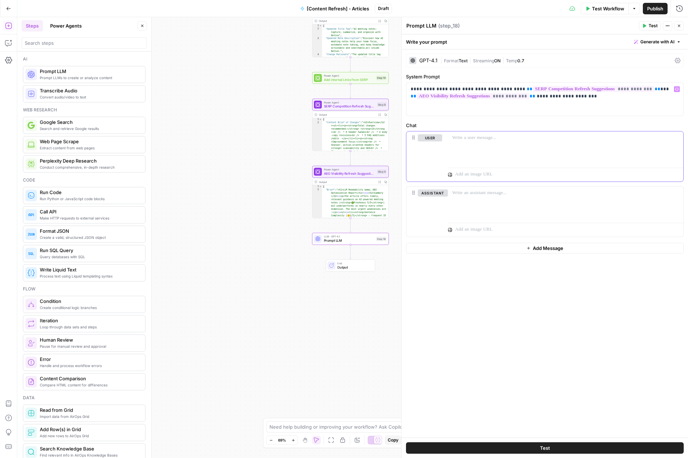
click at [558, 137] on p at bounding box center [565, 137] width 227 height 7
click at [457, 137] on p "**********" at bounding box center [565, 137] width 227 height 7
click at [453, 137] on p "**********" at bounding box center [565, 137] width 227 height 7
click at [669, 138] on p "**********" at bounding box center [565, 137] width 227 height 7
click at [678, 138] on icon "button" at bounding box center [677, 138] width 4 height 4
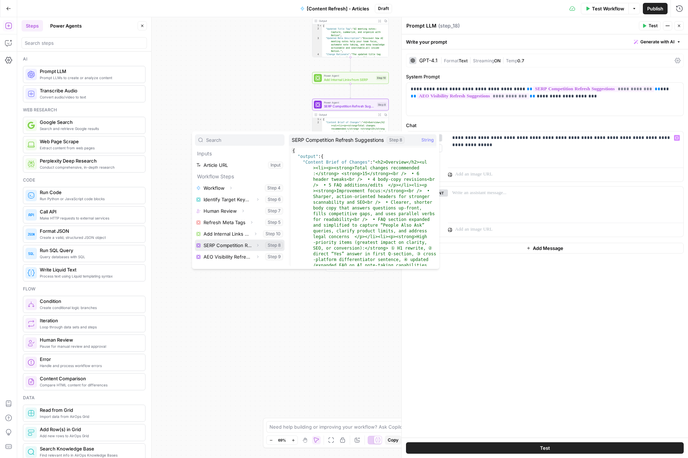
click at [243, 246] on button "Select variable SERP Competition Refresh Suggestions" at bounding box center [240, 245] width 90 height 11
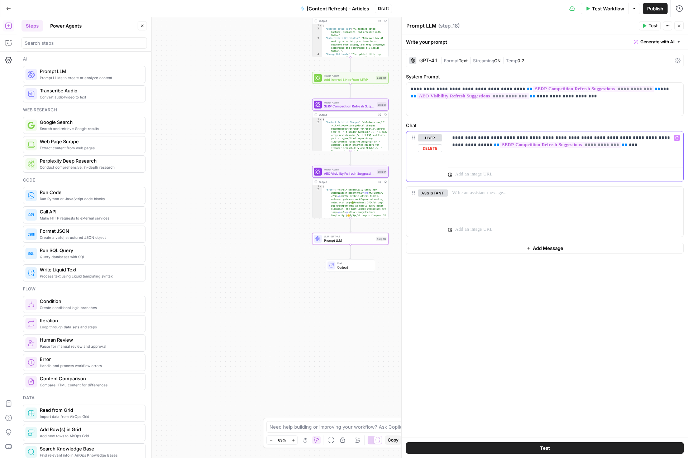
drag, startPoint x: 677, startPoint y: 138, endPoint x: 671, endPoint y: 138, distance: 5.4
click at [677, 138] on icon "button" at bounding box center [677, 138] width 4 height 4
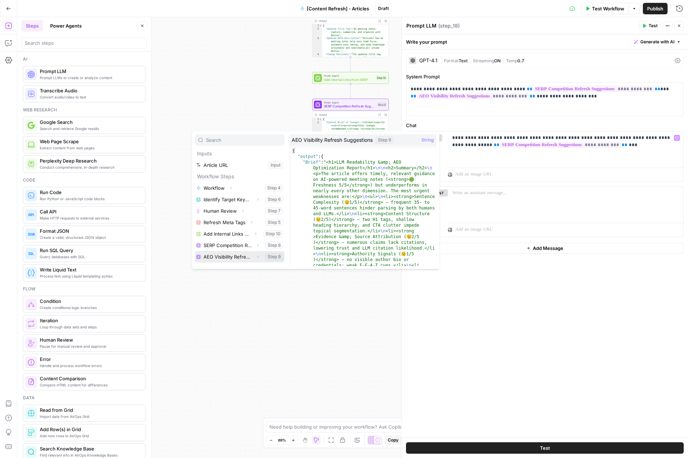
click at [223, 260] on button "Select variable AEO Visibility Refresh Suggestions" at bounding box center [240, 256] width 90 height 11
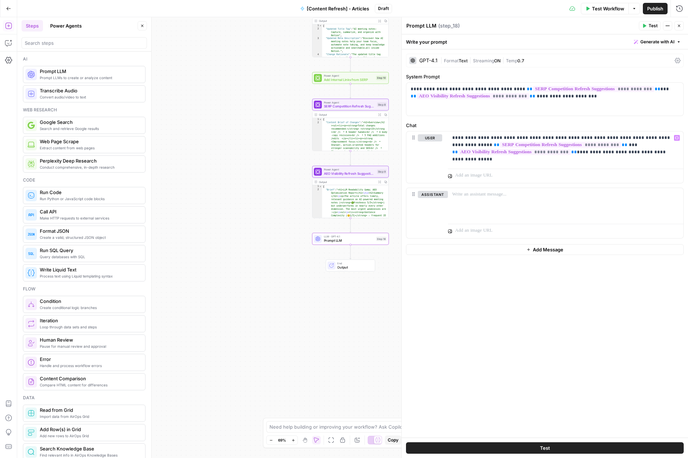
click at [648, 25] on button "Test" at bounding box center [649, 25] width 22 height 9
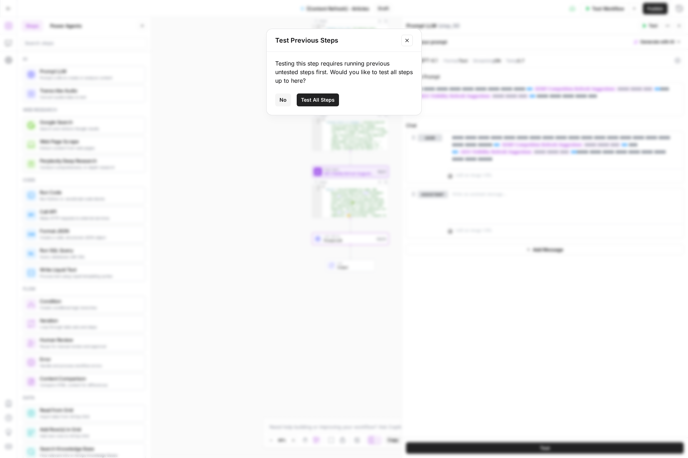
click at [407, 42] on icon "Close modal" at bounding box center [407, 41] width 6 height 6
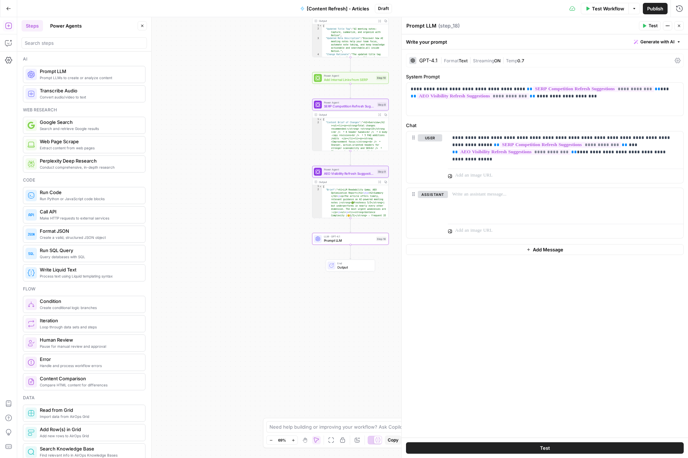
click at [655, 29] on button "Test" at bounding box center [649, 25] width 22 height 9
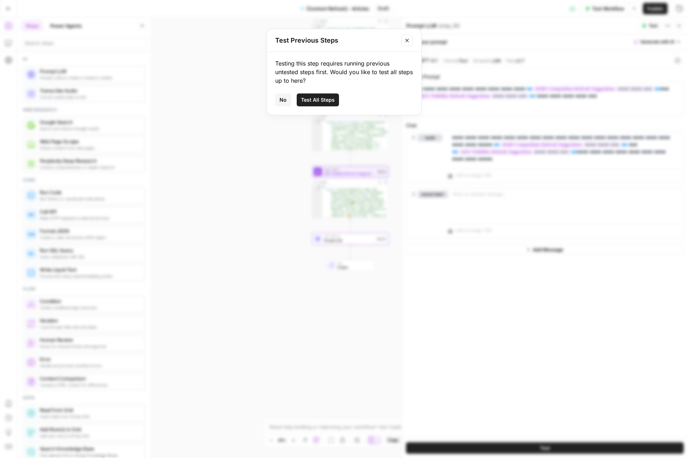
click at [317, 97] on span "Test All Steps" at bounding box center [318, 99] width 34 height 7
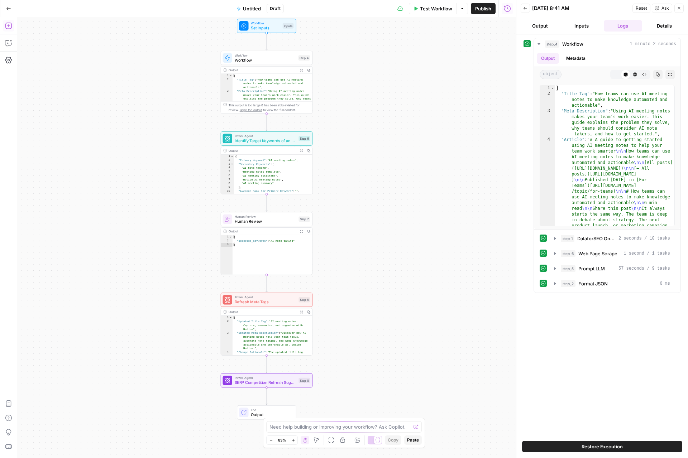
click at [8, 9] on icon "button" at bounding box center [8, 8] width 5 height 5
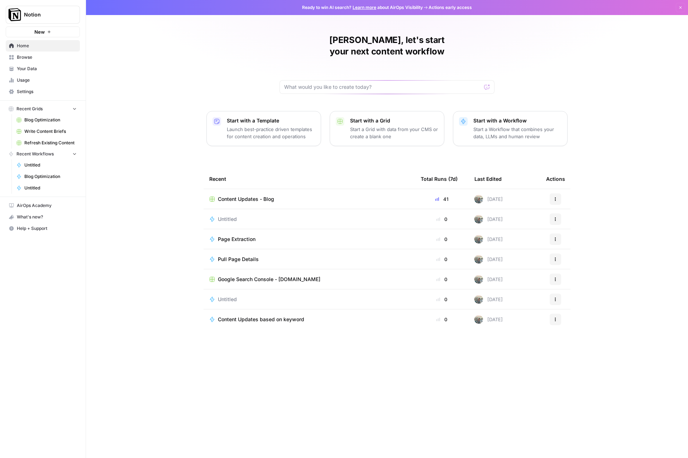
click at [25, 93] on span "Settings" at bounding box center [47, 91] width 60 height 6
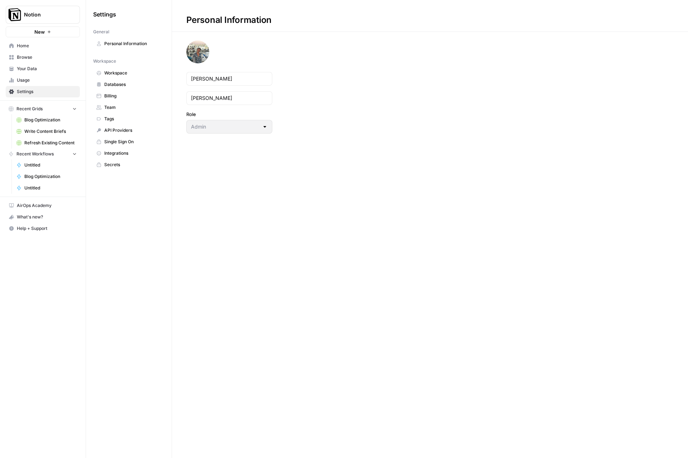
click at [126, 155] on span "Integrations" at bounding box center [132, 153] width 57 height 6
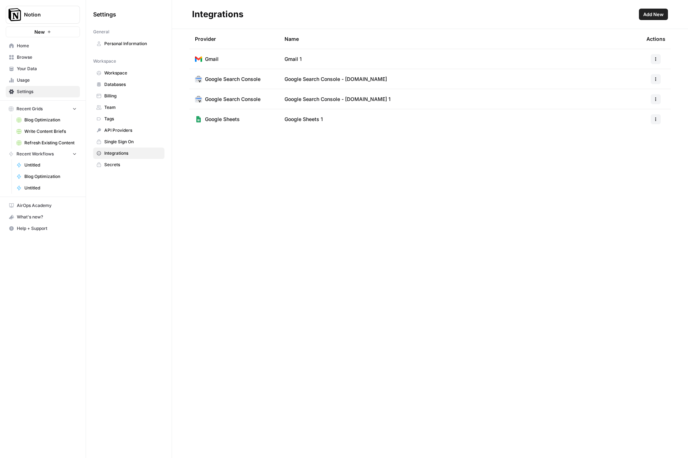
click at [657, 12] on span "Add New" at bounding box center [653, 14] width 20 height 7
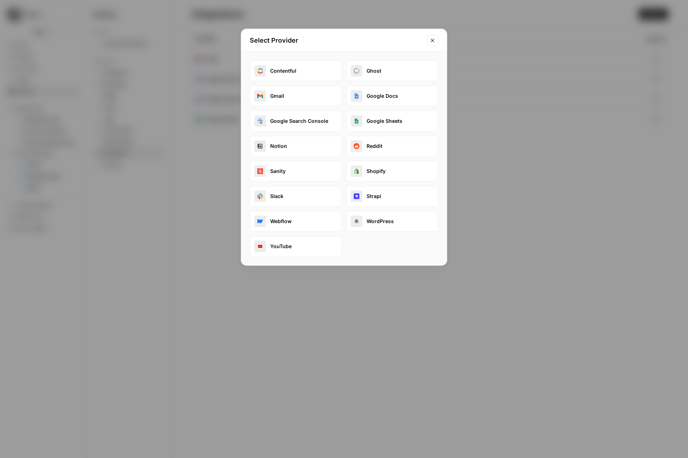
click at [273, 70] on button "Contentful" at bounding box center [296, 71] width 92 height 21
